Goal: Browse casually: Explore the website without a specific task or goal

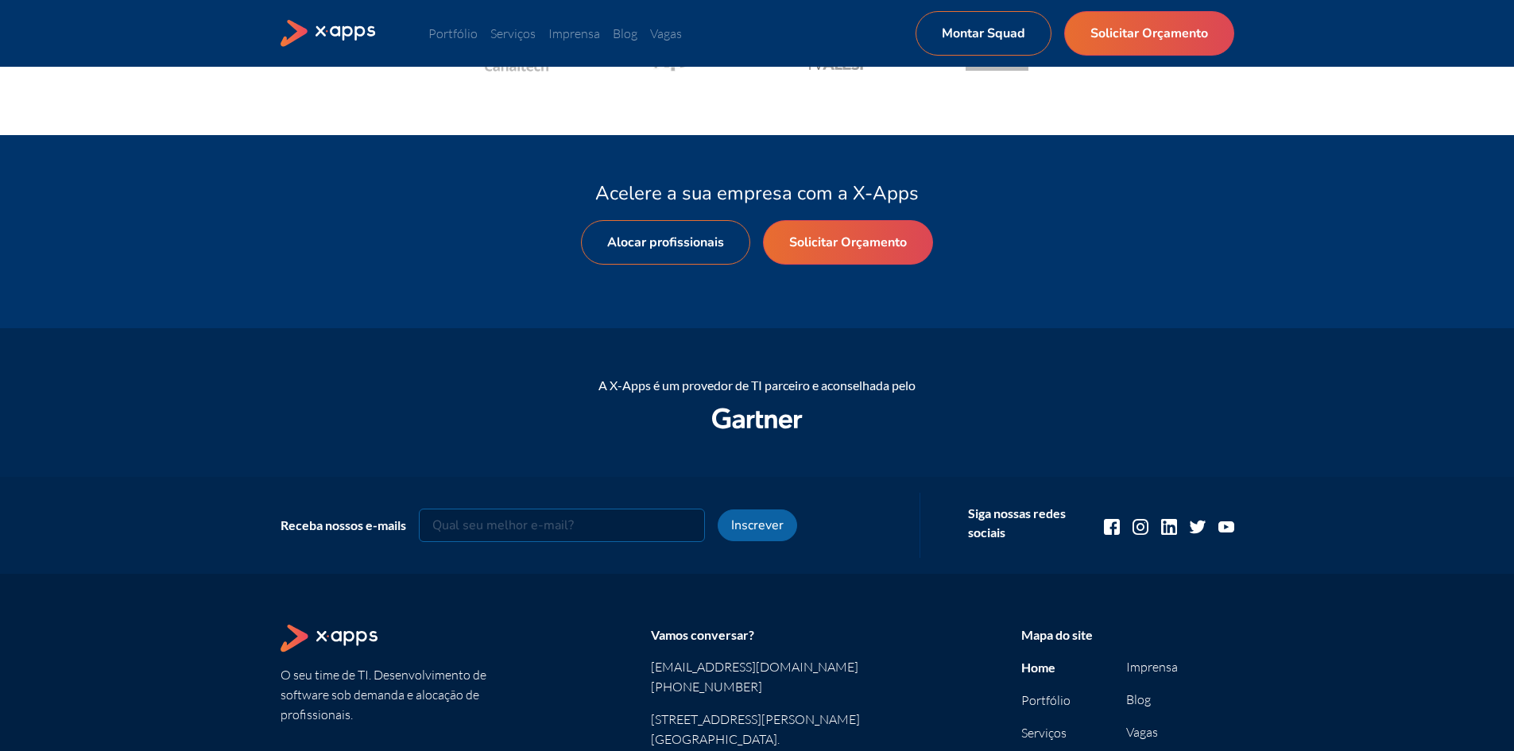
scroll to position [1748, 0]
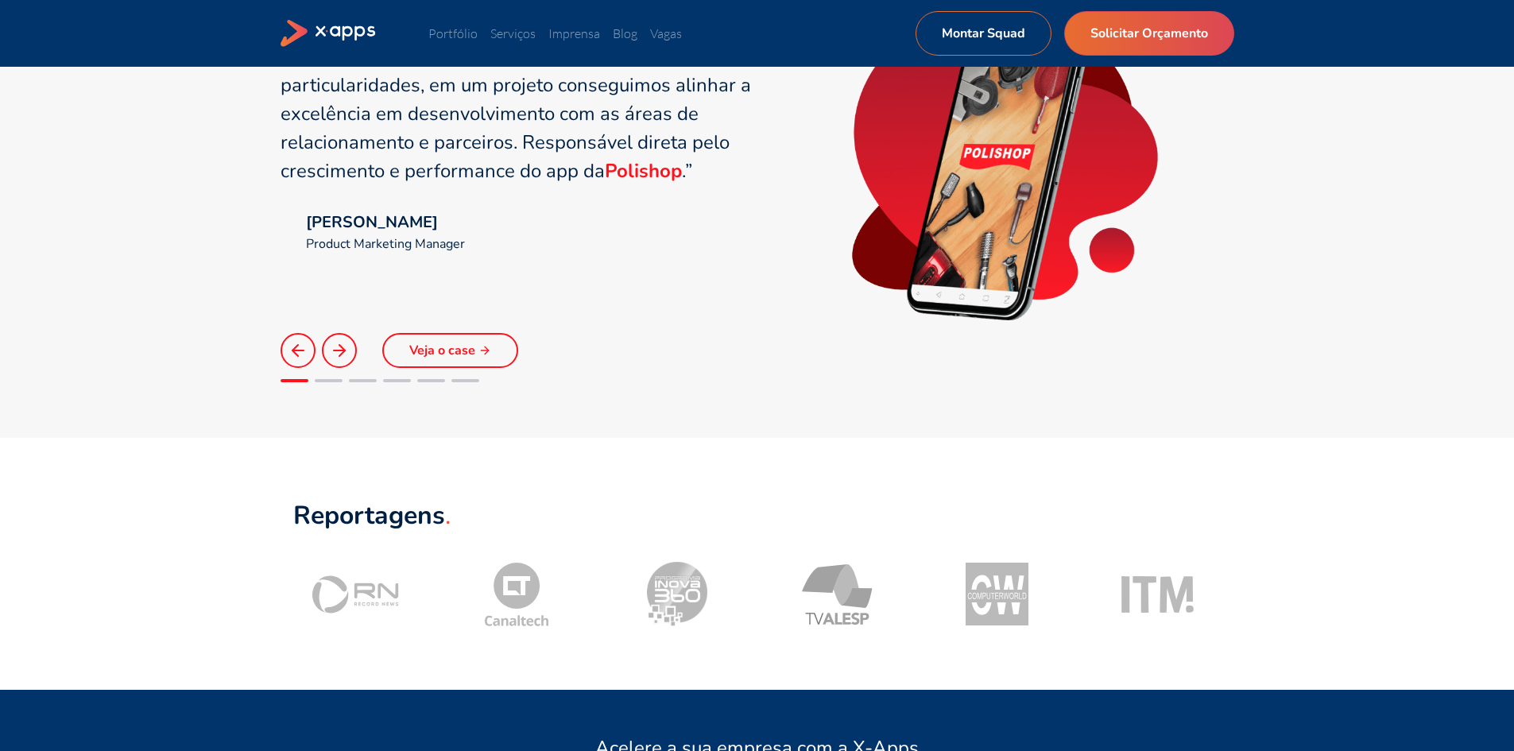
click at [490, 352] on icon at bounding box center [484, 350] width 13 height 13
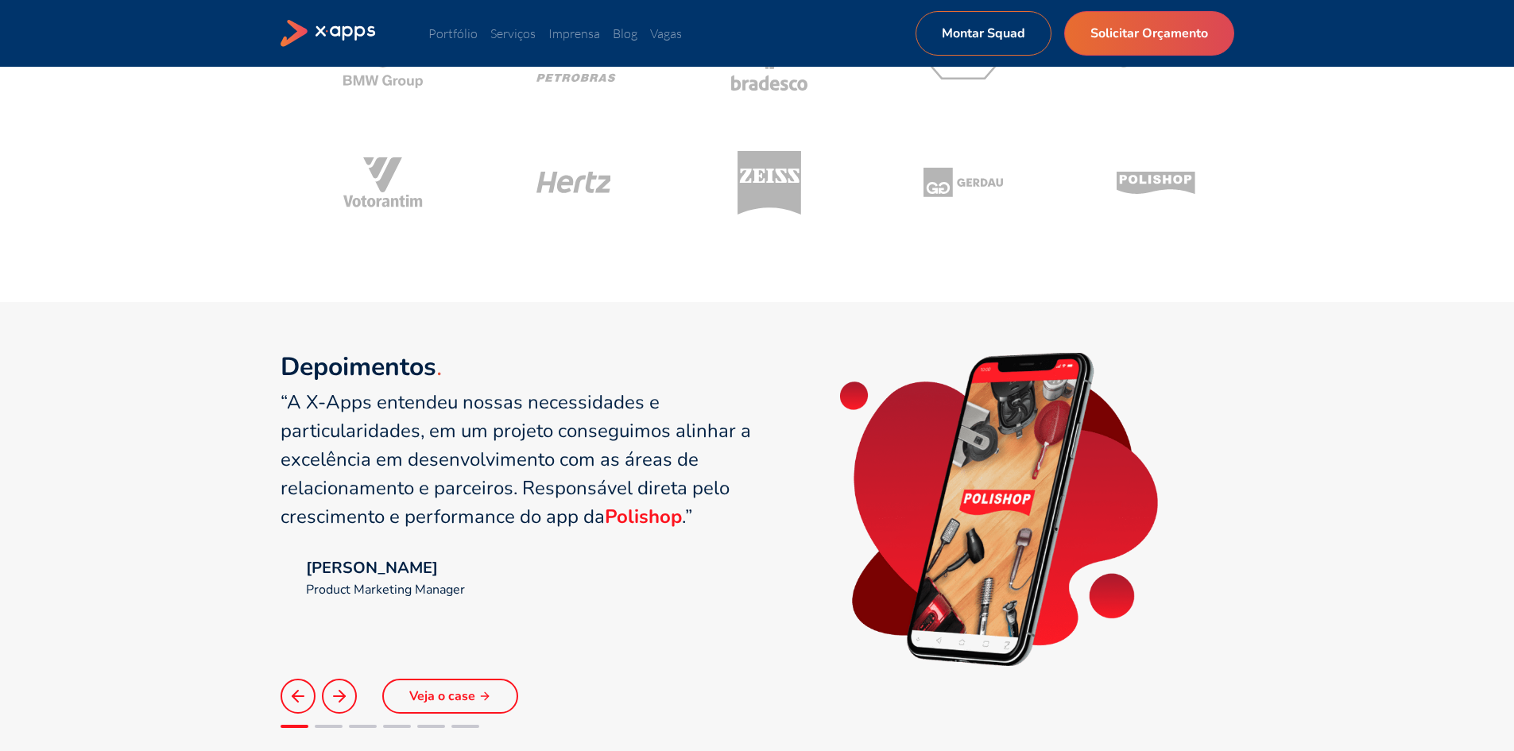
scroll to position [874, 0]
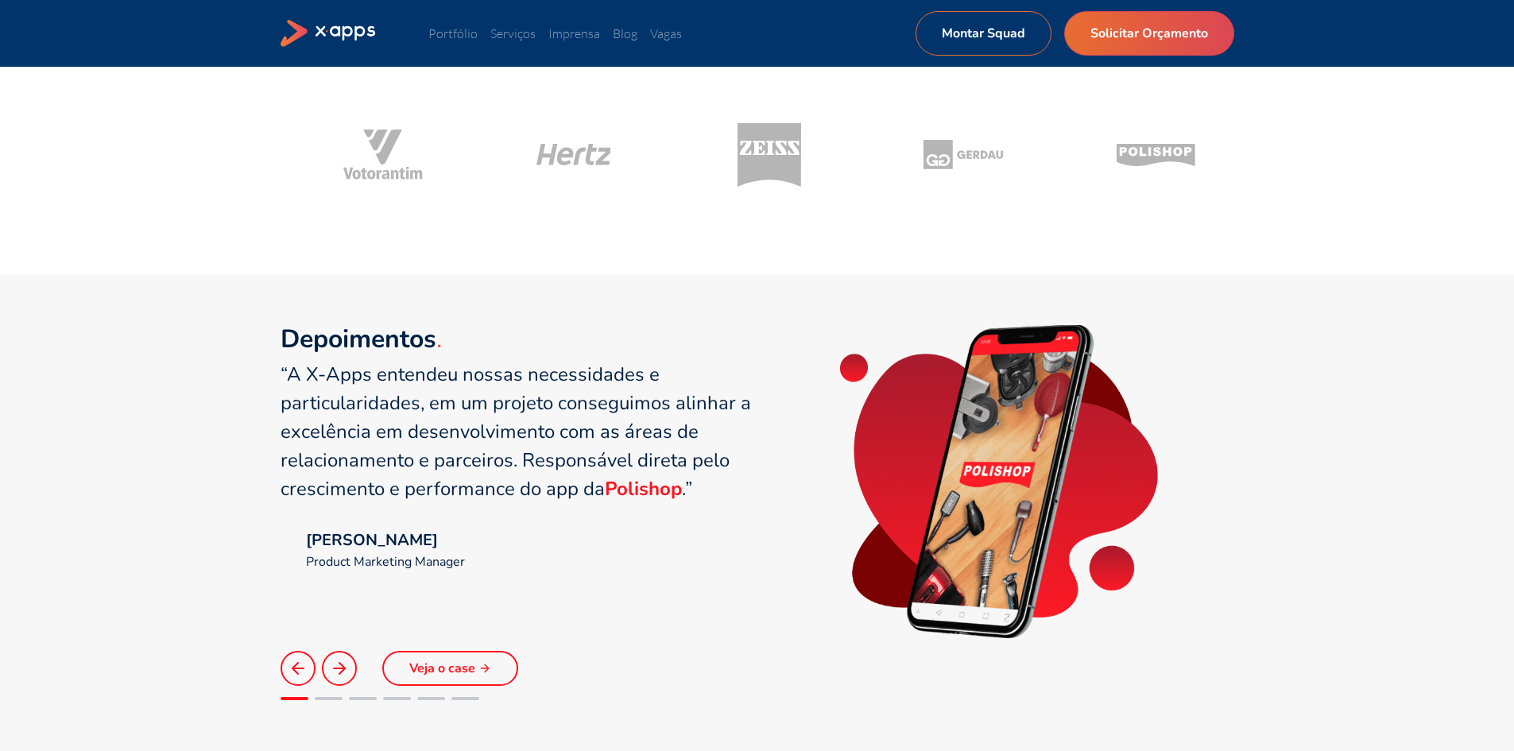
click at [324, 699] on div at bounding box center [329, 698] width 28 height 3
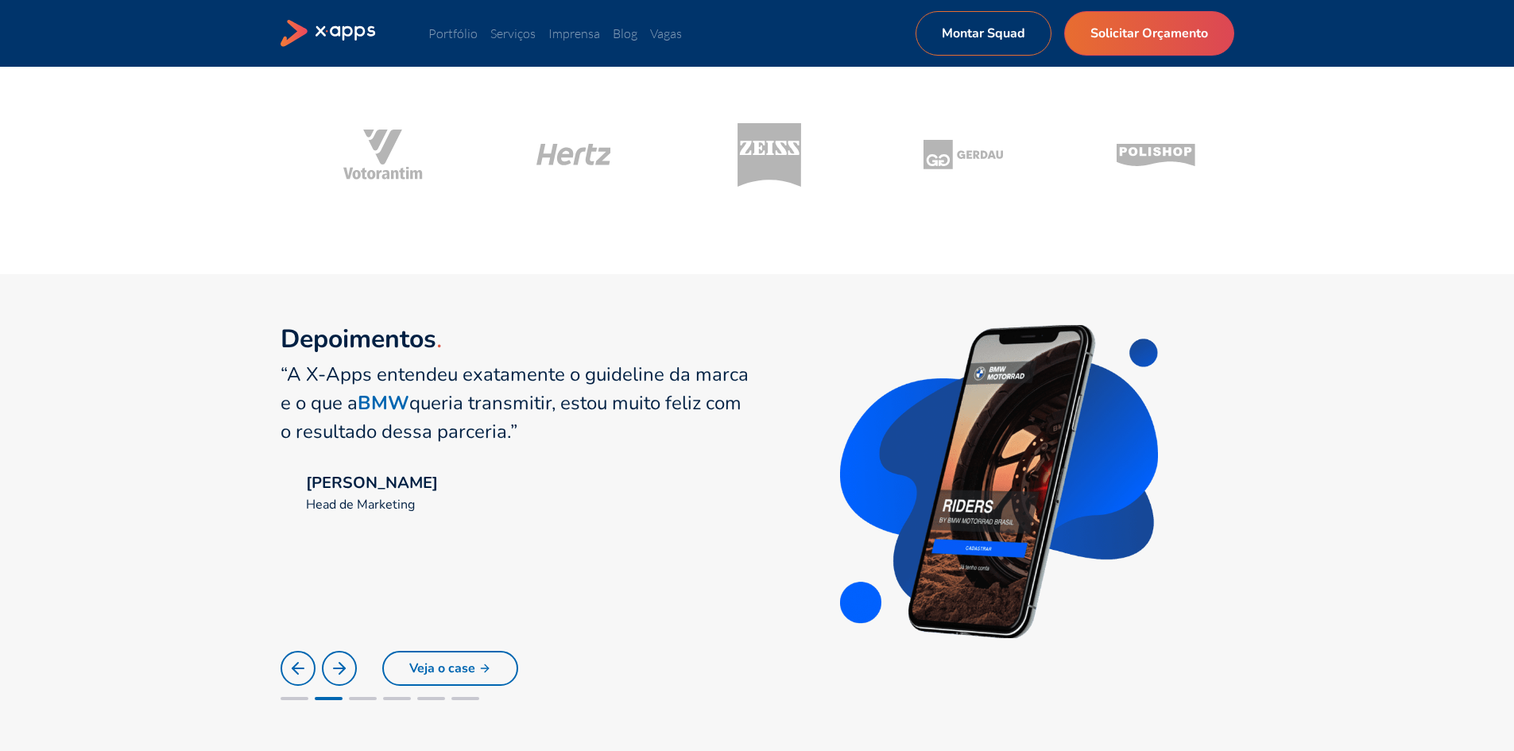
click at [362, 696] on li at bounding box center [363, 698] width 28 height 13
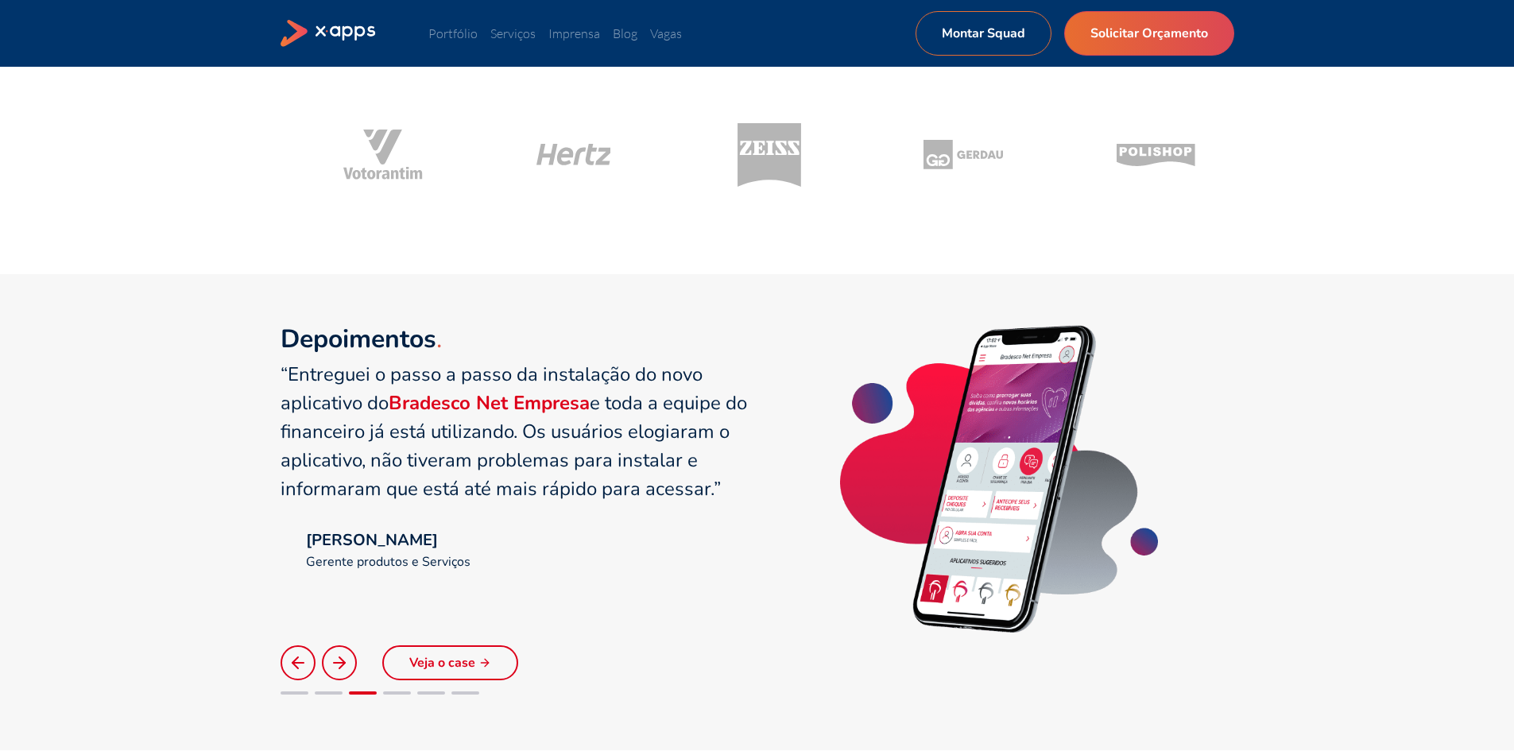
click at [392, 694] on div at bounding box center [397, 692] width 28 height 3
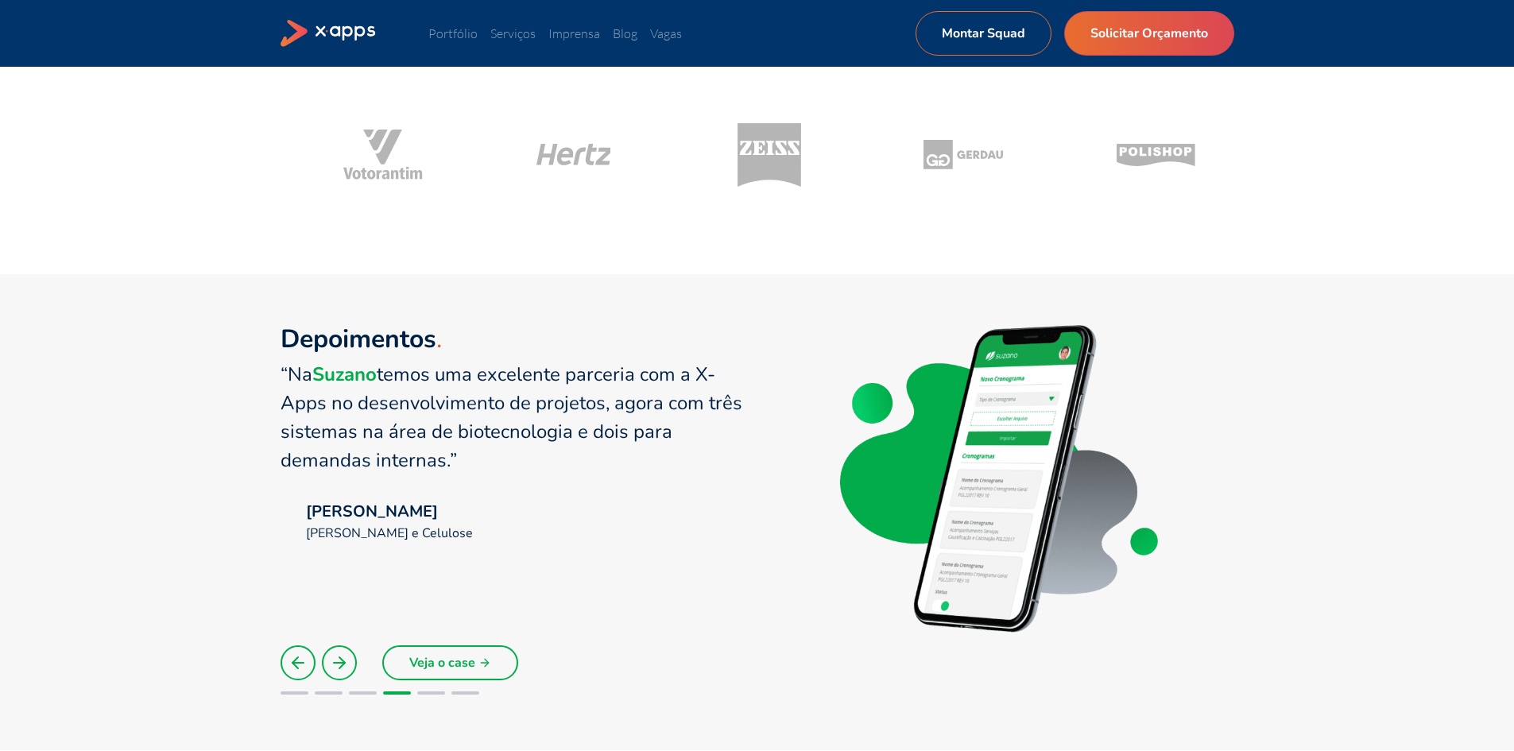
click at [420, 691] on div at bounding box center [431, 692] width 28 height 3
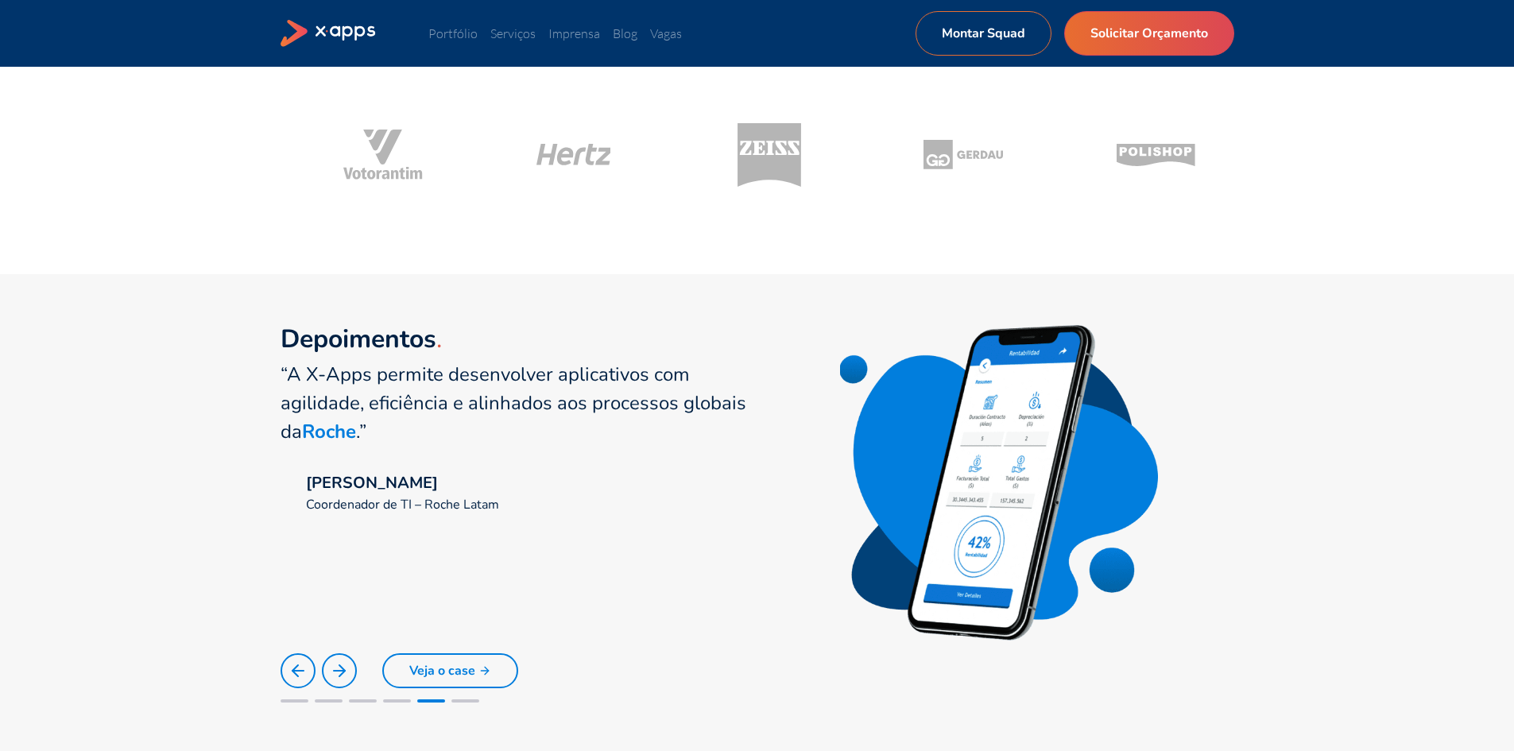
click at [457, 697] on li at bounding box center [465, 701] width 28 height 13
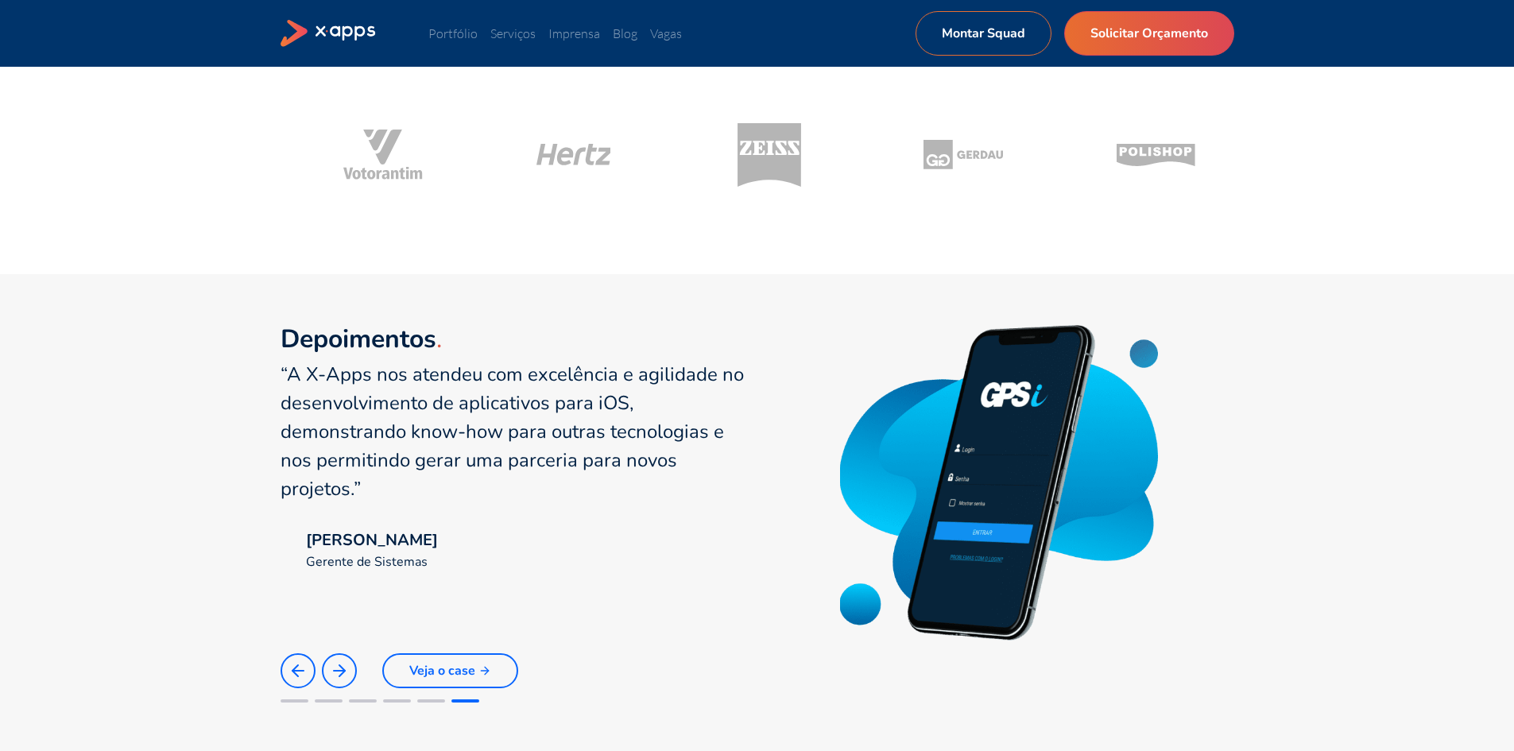
click at [302, 703] on div at bounding box center [295, 700] width 28 height 3
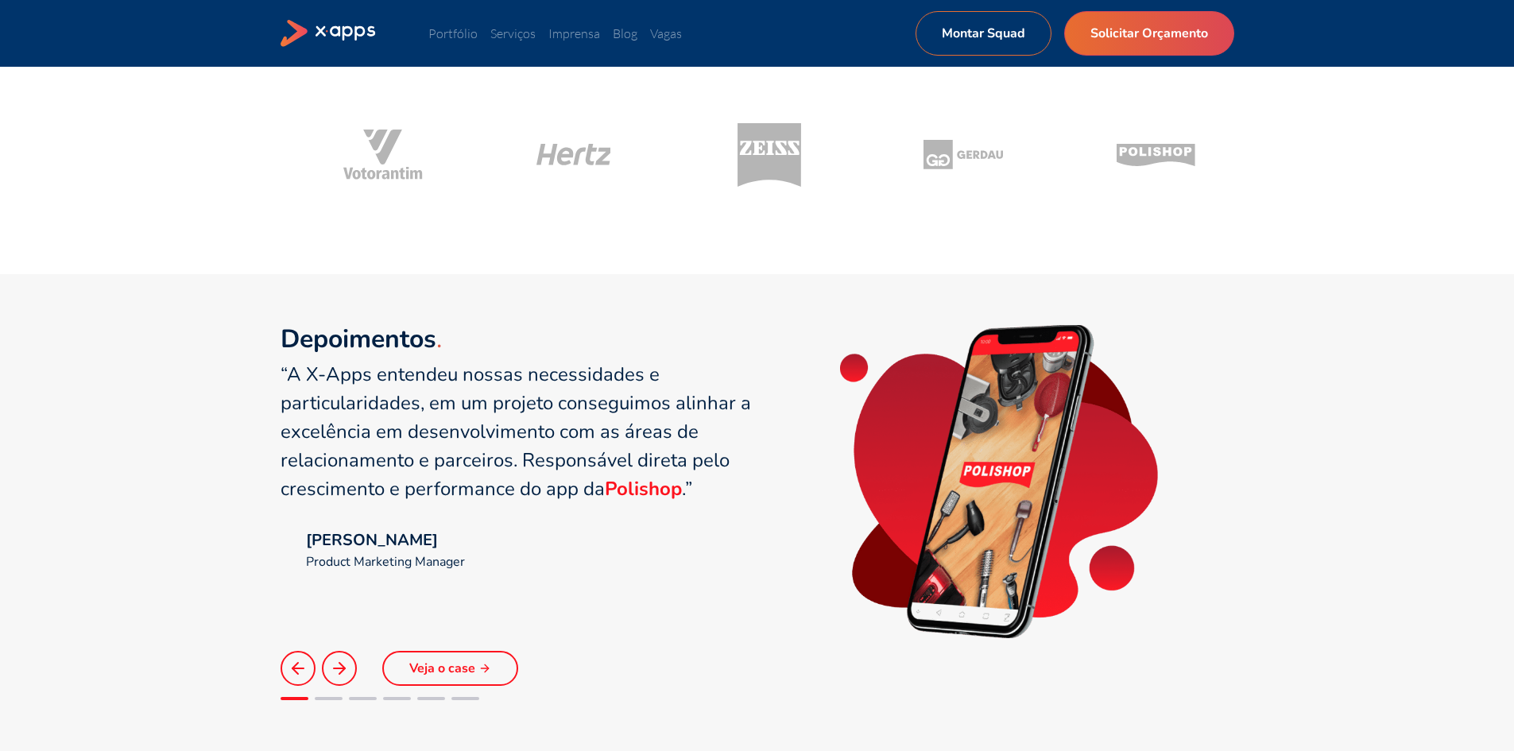
click at [325, 703] on li at bounding box center [329, 698] width 28 height 13
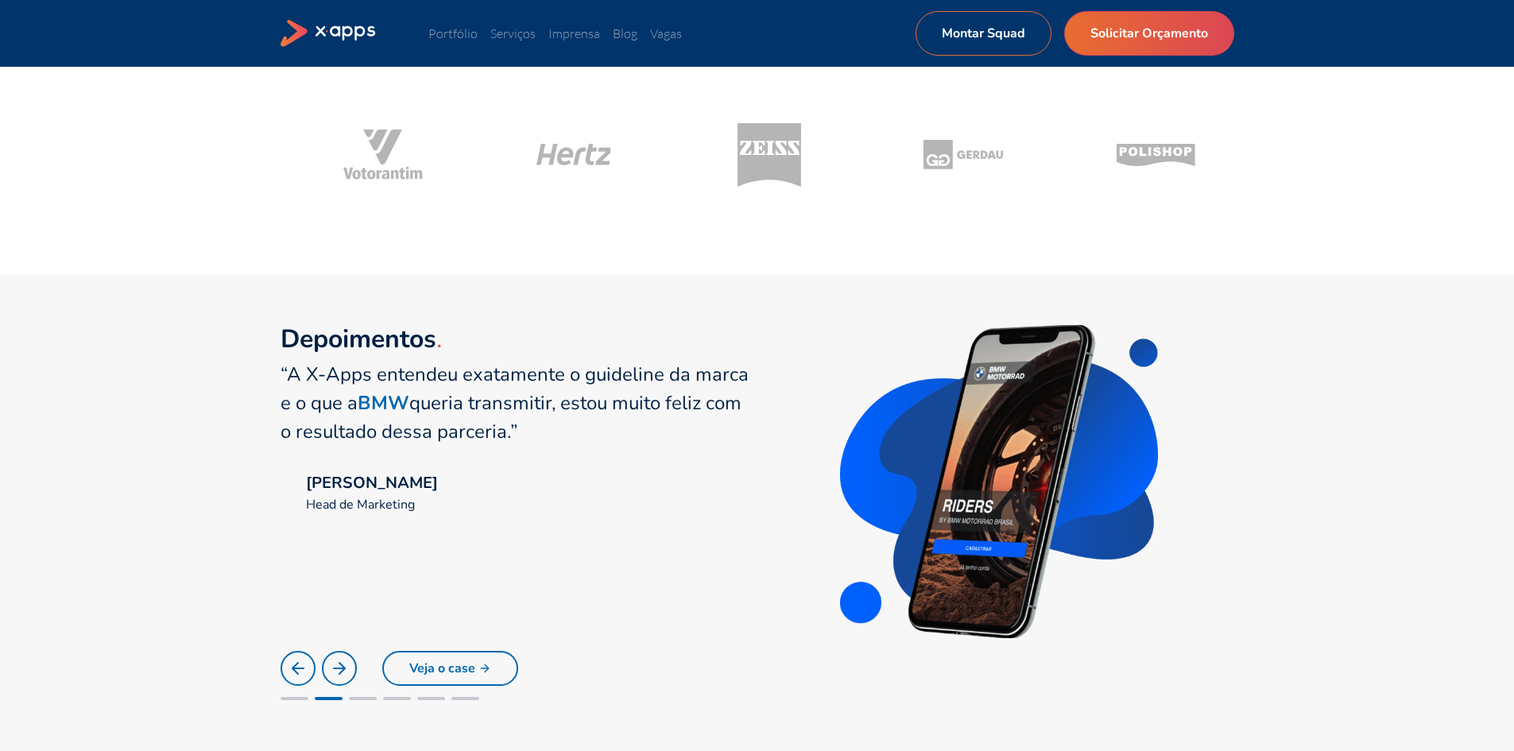
click at [358, 698] on div at bounding box center [363, 698] width 28 height 3
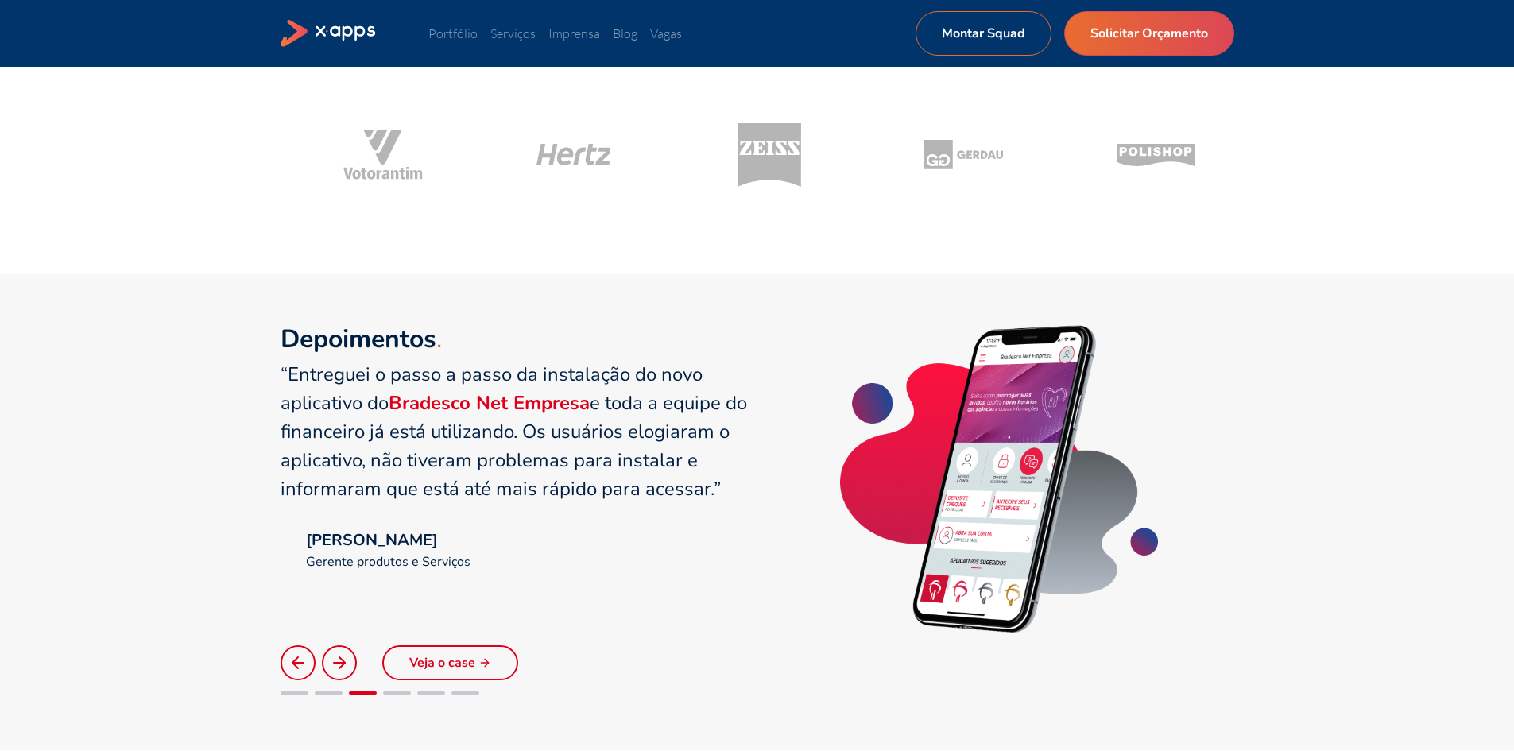
click at [392, 694] on div at bounding box center [397, 692] width 28 height 3
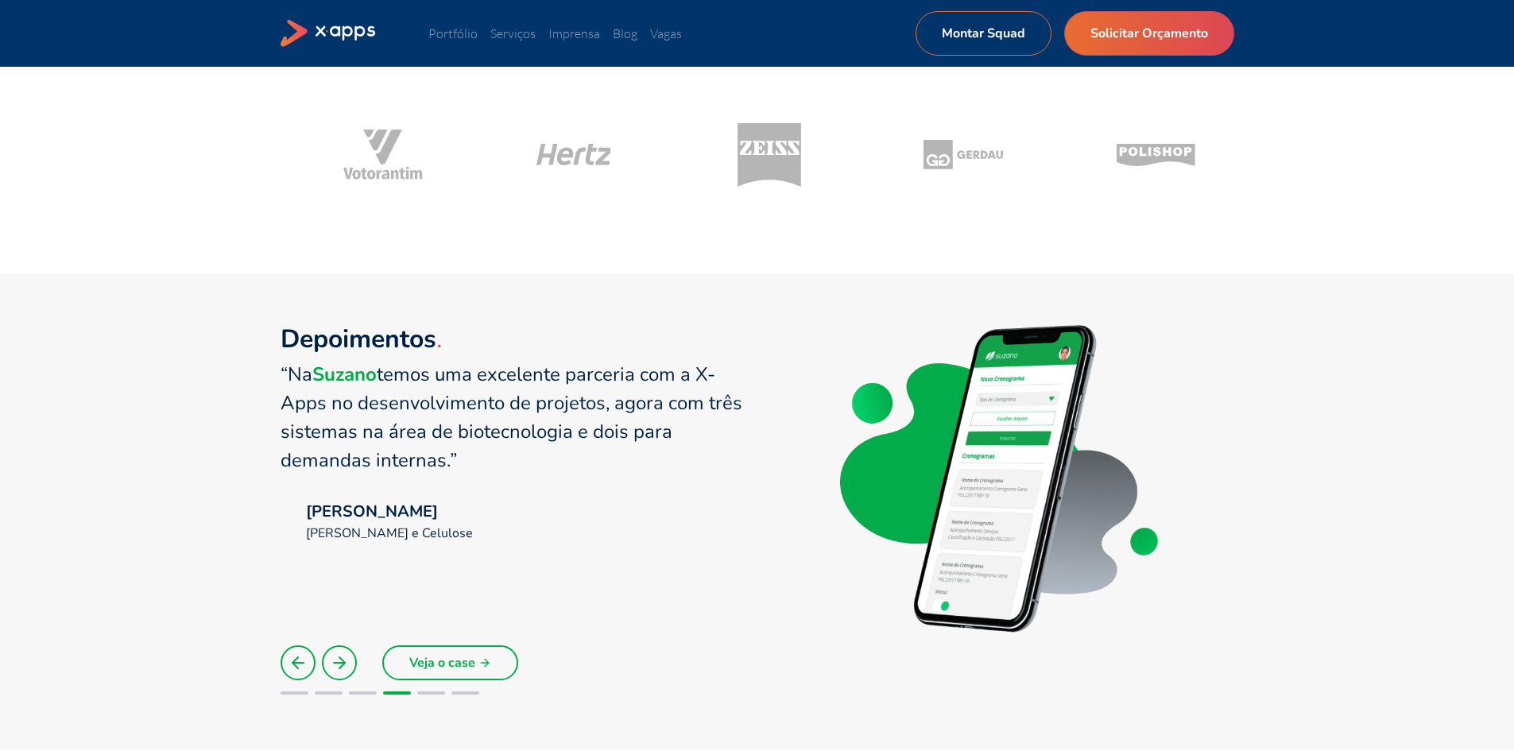
click at [423, 693] on div at bounding box center [431, 692] width 28 height 3
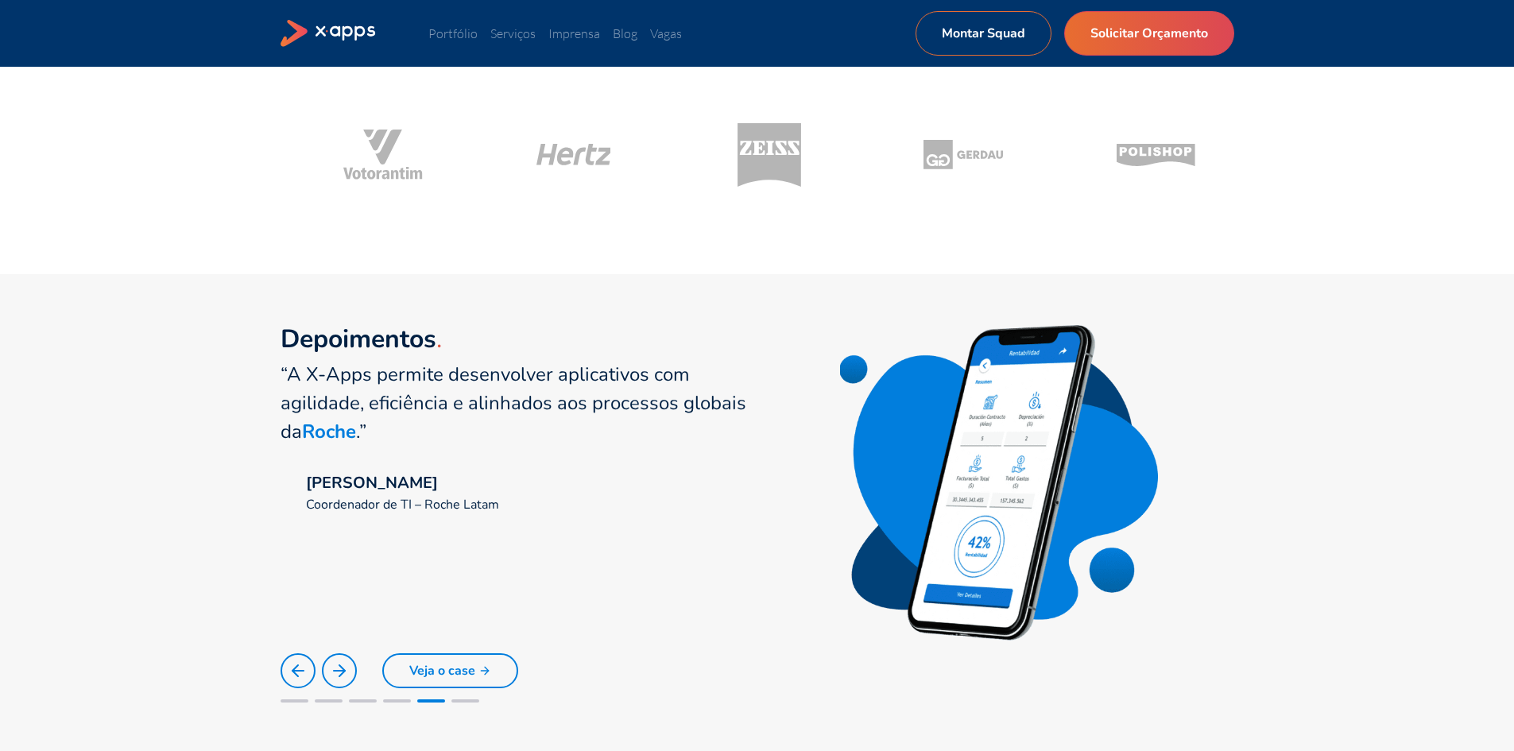
click at [463, 697] on li at bounding box center [465, 701] width 28 height 13
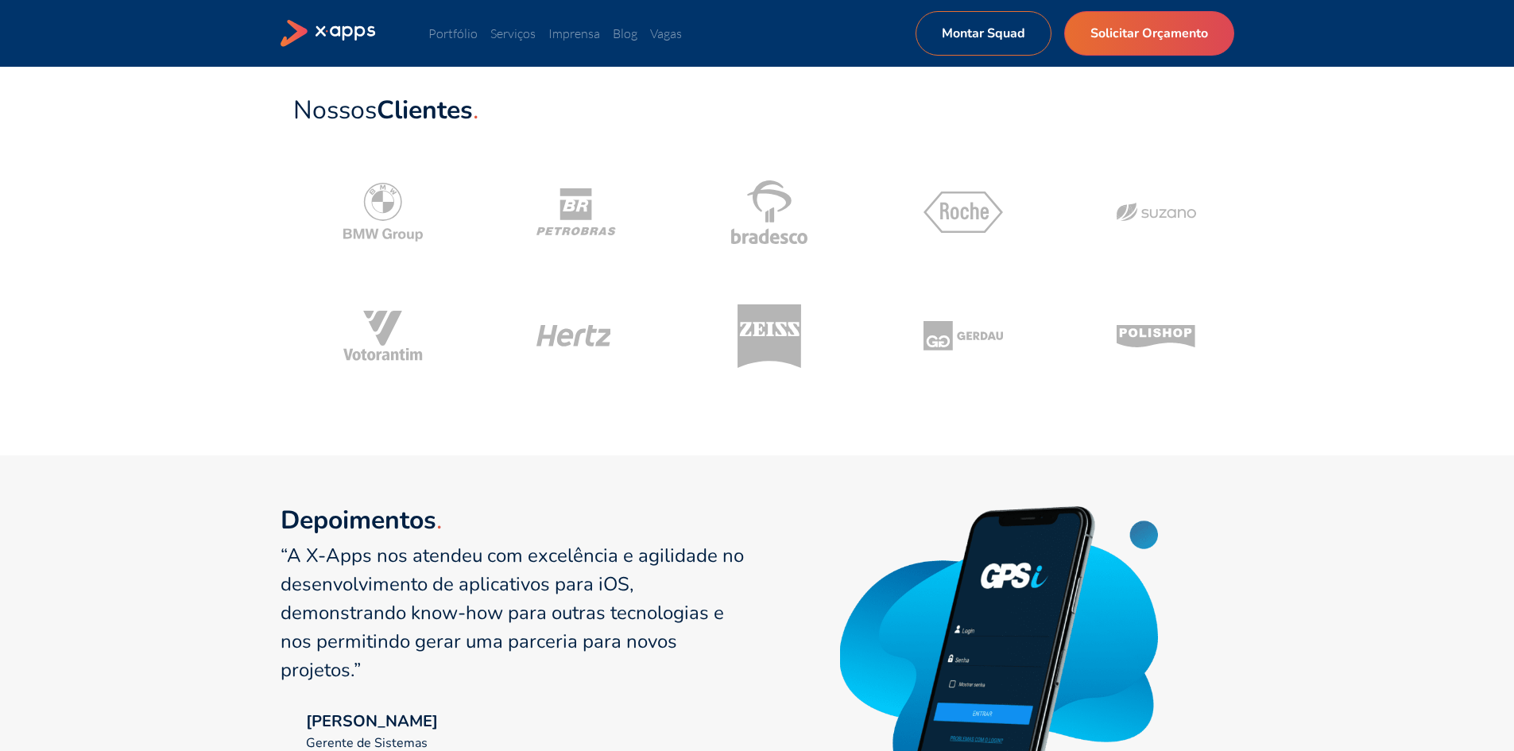
scroll to position [477, 0]
